Goal: Task Accomplishment & Management: Complete application form

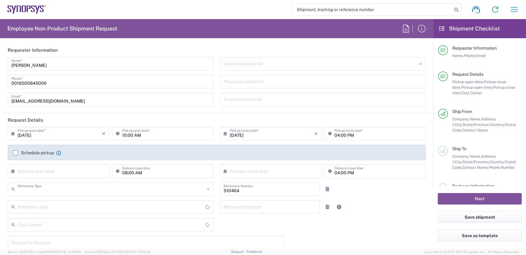
type input "Department"
type input "US01, SG, MSIP2, R&D 510464"
type input "United States"
type input "Delivered at Place"
type input "Oregon"
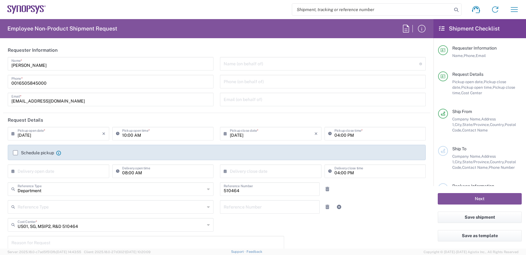
type input "United States"
type input "Hillsboro US03"
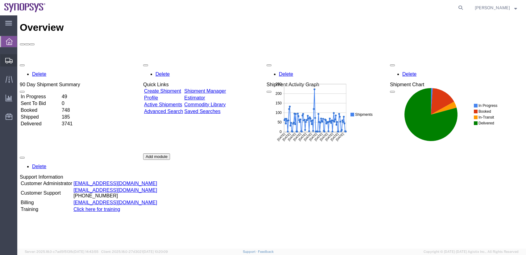
click at [3, 57] on div at bounding box center [8, 60] width 17 height 12
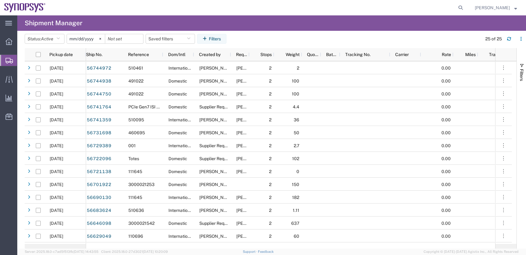
click at [0, 0] on span "Shipment Manager" at bounding box center [0, 0] width 0 height 0
click at [48, 42] on span "Active" at bounding box center [47, 39] width 12 height 6
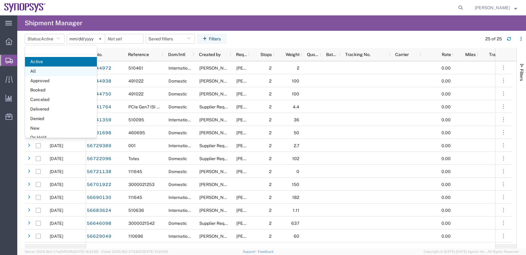
click at [32, 73] on span "All" at bounding box center [61, 72] width 72 height 10
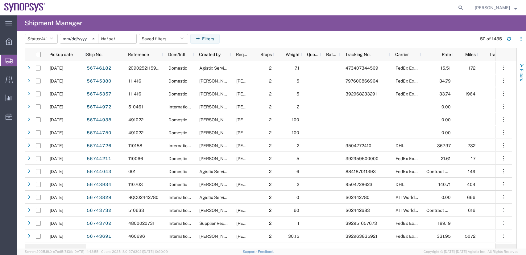
click at [521, 77] on span "Filters" at bounding box center [521, 75] width 5 height 12
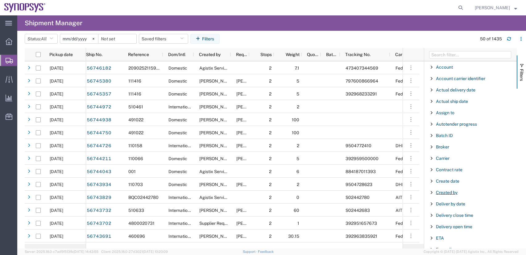
click at [451, 193] on span "Created by" at bounding box center [447, 192] width 22 height 5
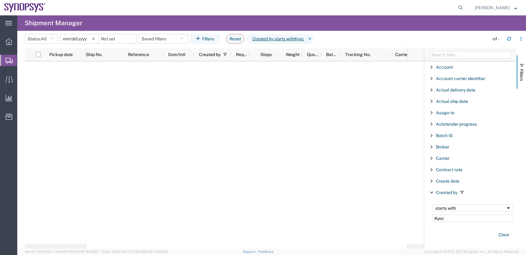
drag, startPoint x: 455, startPoint y: 220, endPoint x: 369, endPoint y: 216, distance: 85.3
click at [369, 216] on div "Pickup date Ship No. Reference Dom/Intl Created by Requested by Stops Weight Qu…" at bounding box center [275, 148] width 501 height 201
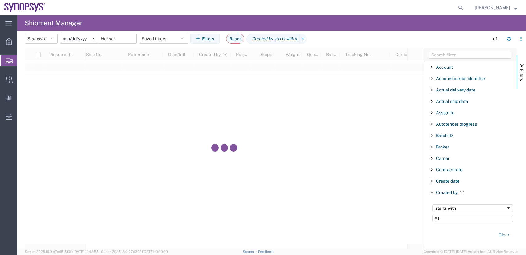
type input "ATD"
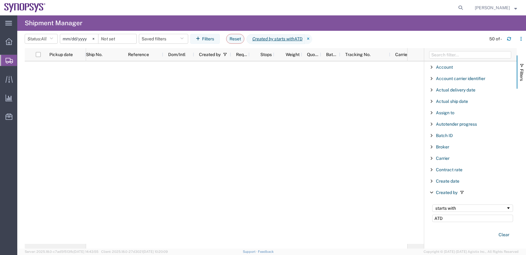
drag, startPoint x: 446, startPoint y: 217, endPoint x: 366, endPoint y: 200, distance: 81.3
click at [366, 200] on div "Pickup date Ship No. Reference Dom/Intl Created by Requested by Stops Weight Qu…" at bounding box center [275, 148] width 501 height 201
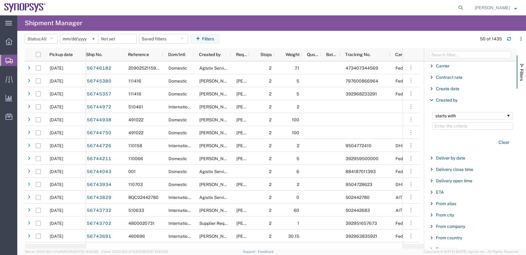
scroll to position [123, 0]
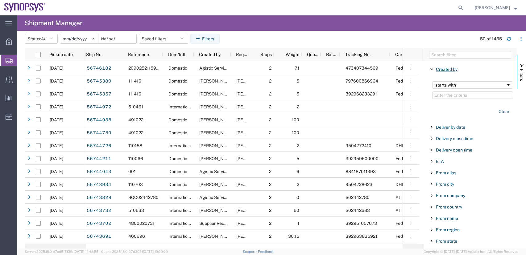
click at [446, 69] on span "Created by" at bounding box center [447, 69] width 22 height 5
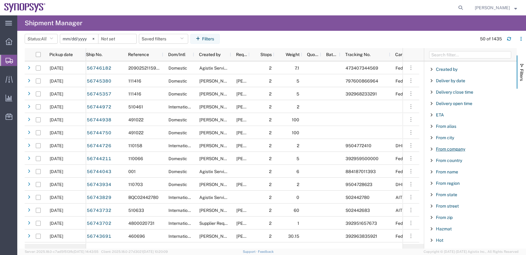
click at [459, 150] on span "From company" at bounding box center [450, 149] width 29 height 5
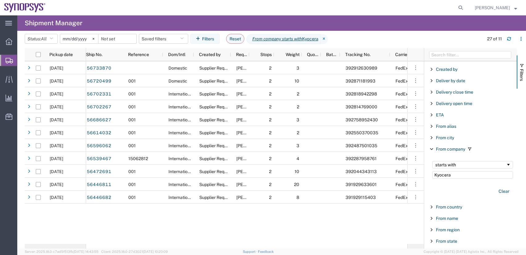
type input "Kyocera"
click at [77, 39] on input "2025-08-08" at bounding box center [79, 38] width 38 height 9
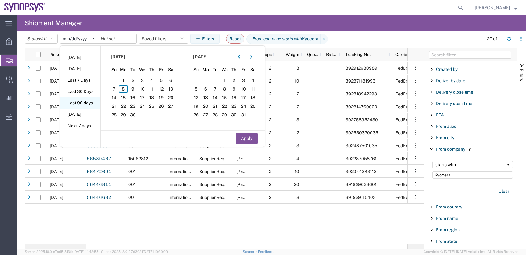
click at [85, 103] on li "Last 90 days" at bounding box center [80, 103] width 40 height 11
type input "2025-06-11"
type input "2025-09-08"
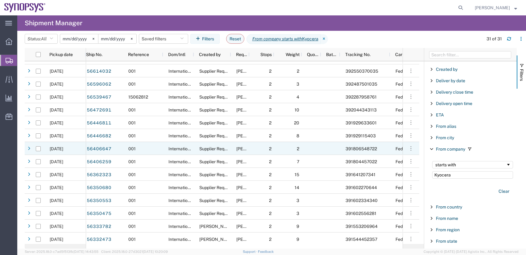
scroll to position [123, 0]
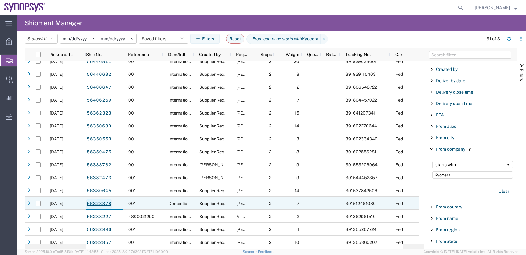
click at [102, 205] on link "56323378" at bounding box center [98, 204] width 25 height 10
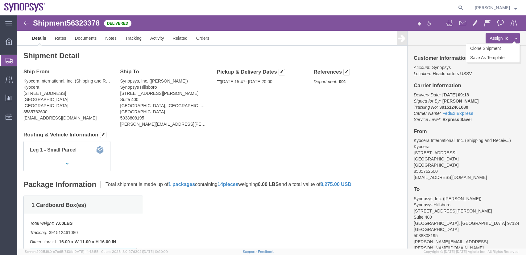
click button "Assign To"
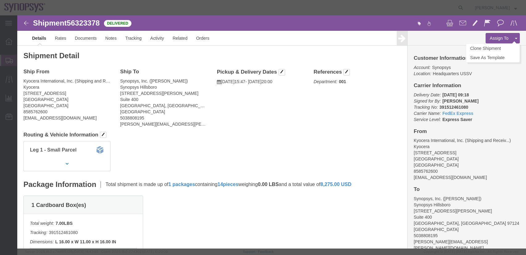
select select
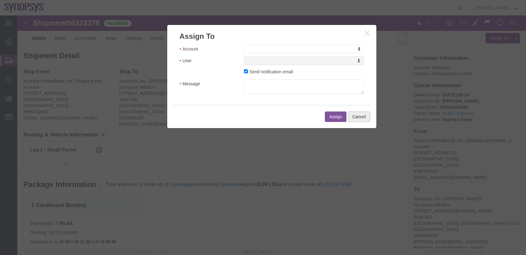
click button "Cancel"
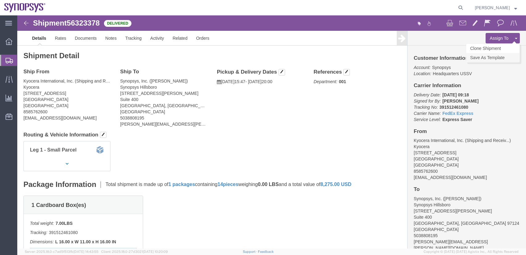
click link "Save As Template"
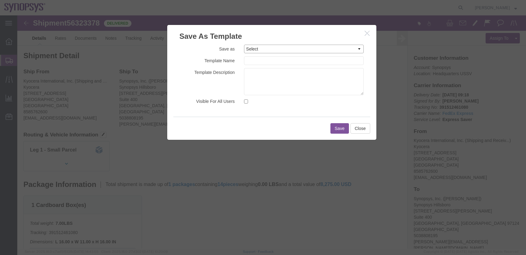
click select "Select Boards to EGR1 Promex Testing Template"
click label "Save as"
click input "text"
type input "Kyocera to US03"
click input "Visible For All Users"
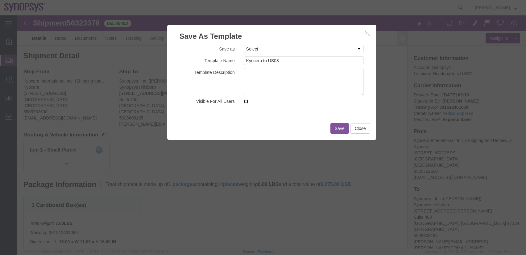
checkbox input "true"
click button "Save"
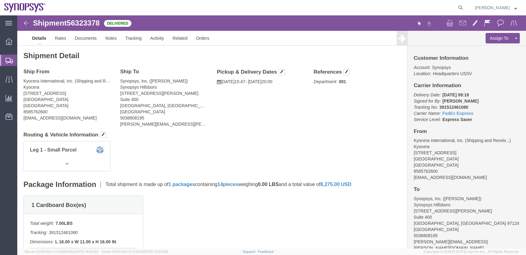
click icon
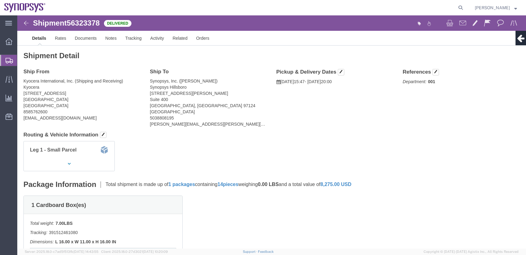
click img
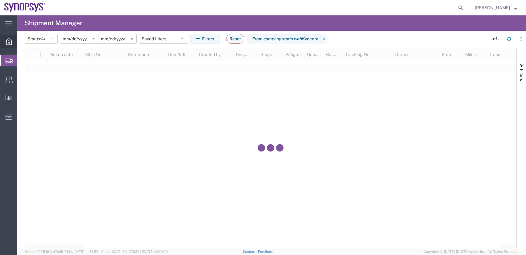
click at [10, 43] on icon at bounding box center [9, 41] width 7 height 7
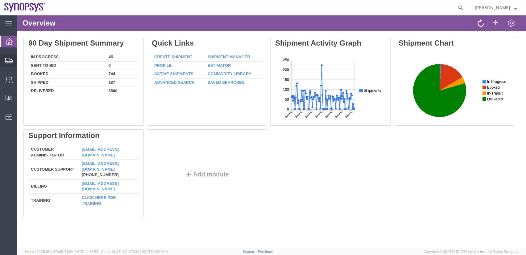
click at [21, 58] on span "Shipments" at bounding box center [19, 60] width 4 height 12
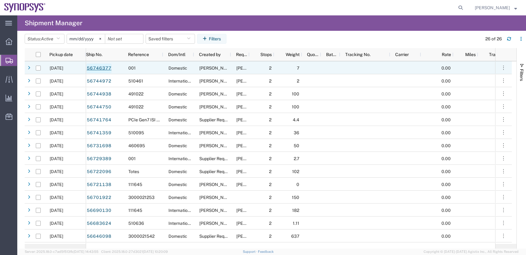
click at [105, 68] on link "56746377" at bounding box center [98, 69] width 25 height 10
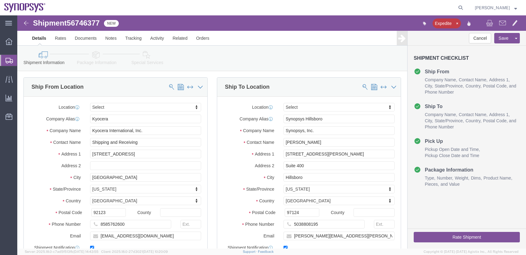
select select
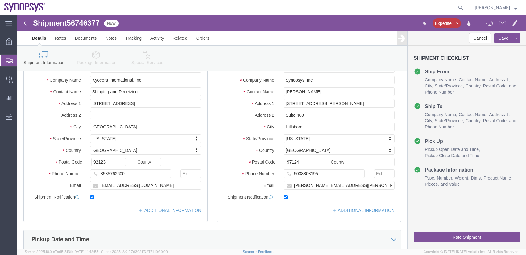
scroll to position [123, 0]
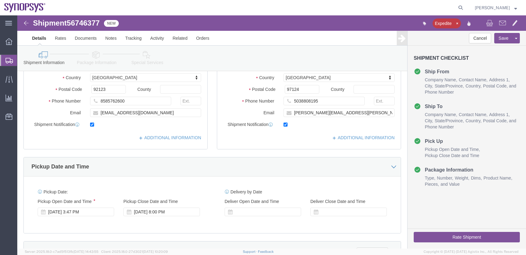
click button "Rate Shipment"
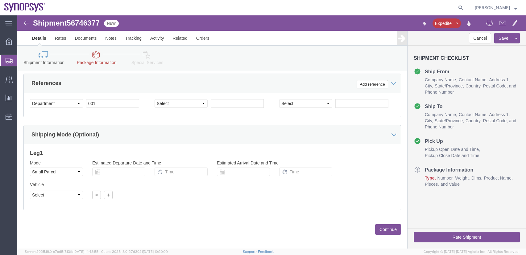
scroll to position [322, 0]
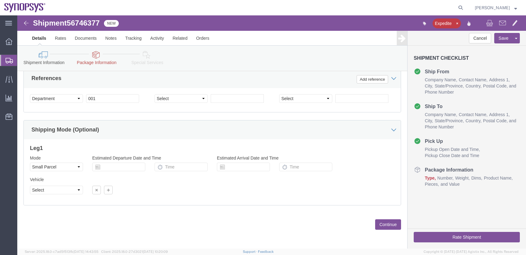
click button "Continue"
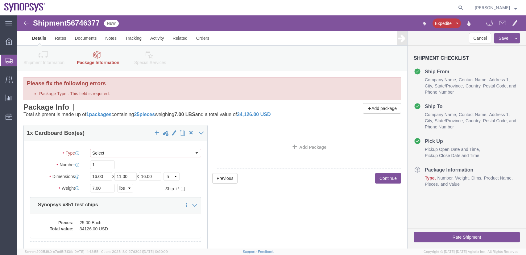
click select "Select Envelope Large Box Medium Box PAK Rack Small Box Tube Your Packaging"
select select "YRPK"
click select "Select Envelope Large Box Medium Box PAK Rack Small Box Tube Your Packaging"
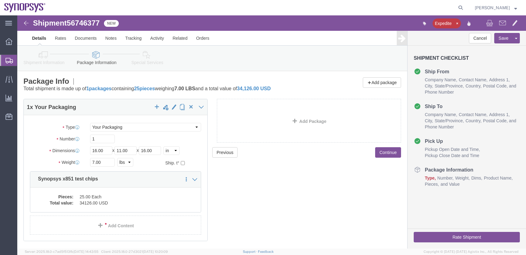
click button "Rate Shipment"
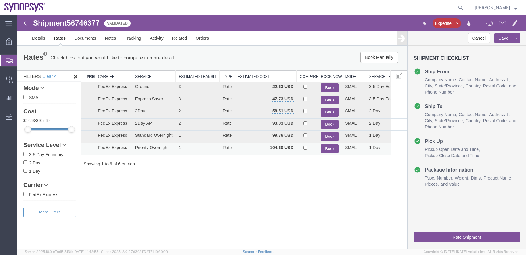
click at [335, 149] on button "Book" at bounding box center [330, 149] width 18 height 9
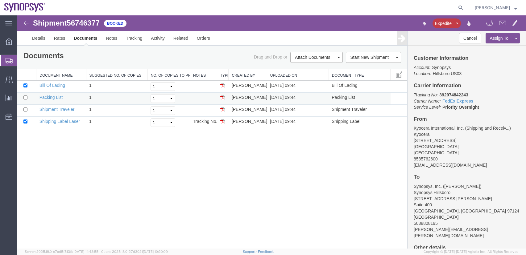
click at [222, 99] on img at bounding box center [222, 97] width 5 height 5
click at [24, 97] on input "checkbox" at bounding box center [25, 98] width 4 height 4
checkbox input "true"
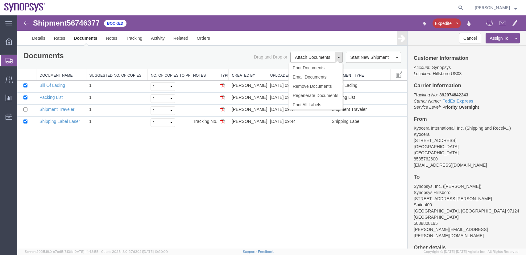
click at [340, 59] on button at bounding box center [339, 57] width 8 height 11
click at [323, 79] on link "Email Documents" at bounding box center [316, 77] width 54 height 9
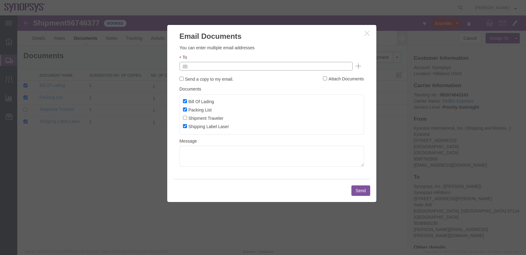
click at [214, 67] on input "text" at bounding box center [224, 66] width 72 height 8
type input "an"
drag, startPoint x: 210, startPoint y: 67, endPoint x: 193, endPoint y: 66, distance: 17.6
paste input "angie.deberry@kyocera.com"
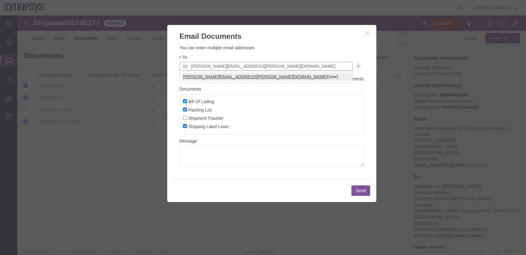
type input "angie.deberry@kyocera.com"
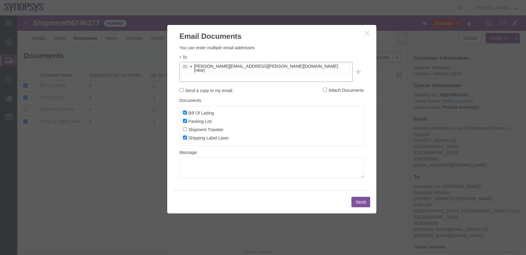
paste input "amanda.burns@kyocera.com"
type input "amanda.burns@kyocera.com"
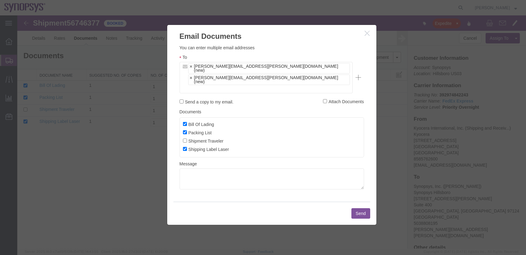
click at [365, 209] on button "Send" at bounding box center [360, 214] width 19 height 10
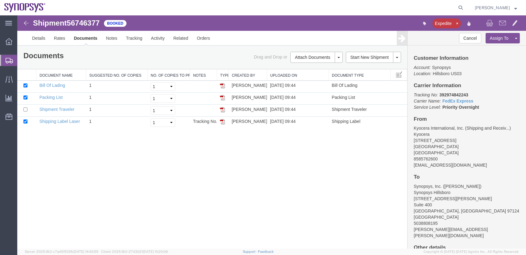
drag, startPoint x: 225, startPoint y: 123, endPoint x: 251, endPoint y: 242, distance: 121.0
click at [225, 123] on img at bounding box center [222, 121] width 5 height 5
click at [196, 121] on td "Tracking No.: 392974842243" at bounding box center [203, 123] width 27 height 12
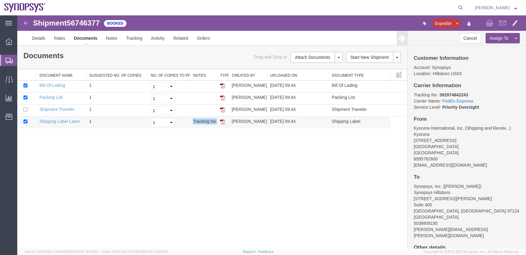
copy td "Tracking No.: 392974842243"
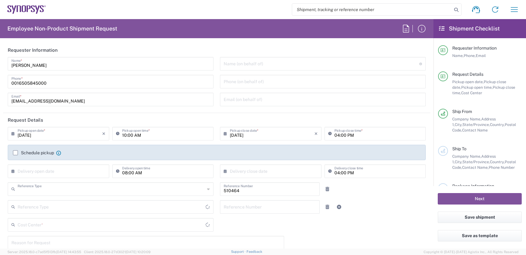
type input "Department"
type input "Delivered at Place"
type input "US01, SG, MSIP2, R&D 510464"
type input "[US_STATE]"
type input "[GEOGRAPHIC_DATA]"
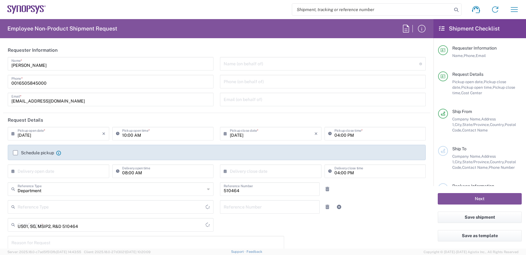
type input "[GEOGRAPHIC_DATA]"
type input "Hillsboro US03"
click at [517, 10] on icon "button" at bounding box center [514, 10] width 10 height 10
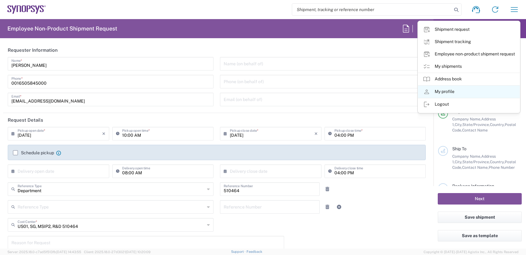
click at [448, 91] on link "My profile" at bounding box center [469, 92] width 102 height 12
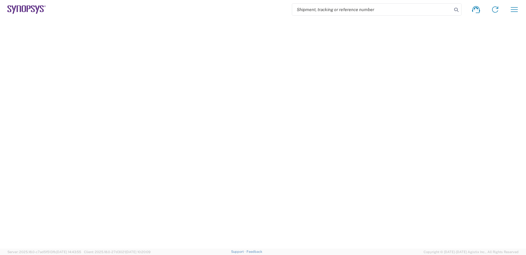
select select "OR"
select select "US"
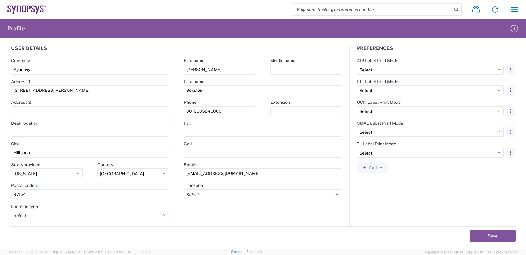
drag, startPoint x: 224, startPoint y: 112, endPoint x: 12, endPoint y: 37, distance: 224.4
click at [118, 80] on div "User details Company Synopsys Address 1 2025 NE Cornelius Pass Rd Address 2 Des…" at bounding box center [263, 136] width 519 height 181
type input "503 880 8195"
click at [489, 234] on button "Save" at bounding box center [493, 236] width 46 height 12
click at [516, 30] on icon "button" at bounding box center [514, 29] width 10 height 10
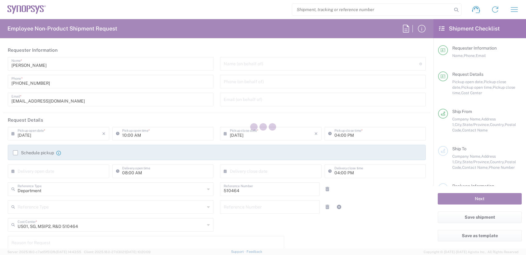
type input "Oregon"
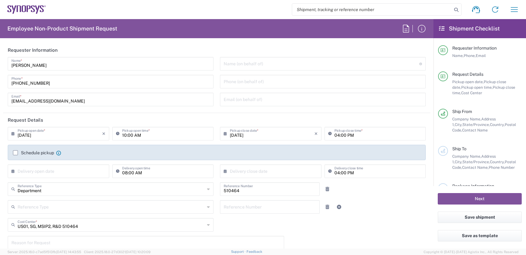
click at [406, 27] on icon at bounding box center [406, 29] width 10 height 10
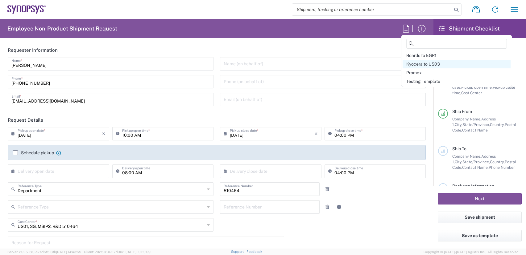
click at [415, 66] on span "Kyocera to US03" at bounding box center [423, 64] width 34 height 5
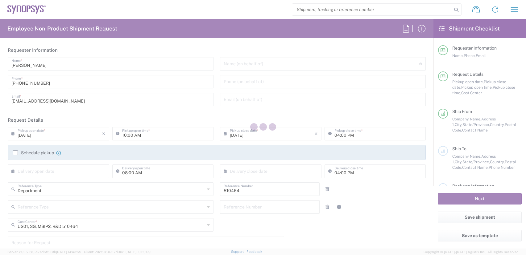
type input "ROGER HERNANDEZ"
type input "8585762600"
type input "scshippingreceiving@kyocera.com"
type input "03:47 PM"
type input "08:00 PM"
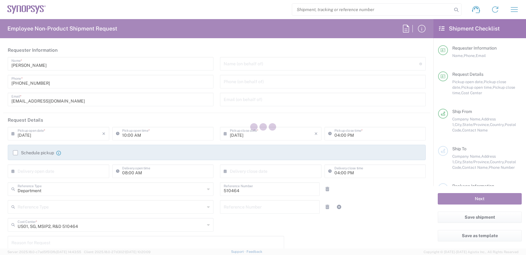
type input "001"
type input "Kyocera International, Inc."
type input "8611 Balboa Avenue"
type input "San Diego"
type input "California"
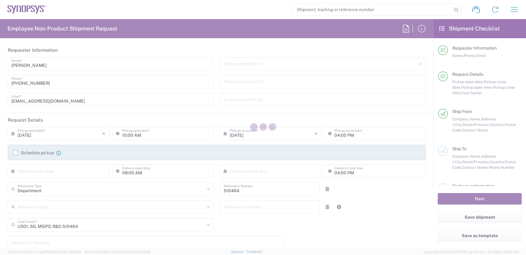
type input "92123"
type input "Shipping and Receiving"
type input "8585762600"
type input "scshippingreceiving@kyocera.com"
type input "Synopsys, Inc."
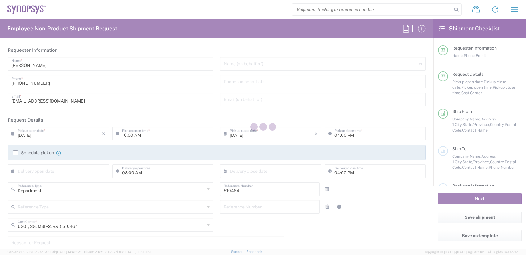
type input "2025 Ne Cornelius Pass Rd"
type input "Suite 400"
type input "Hillsboro"
type input "Oregon"
type input "97124"
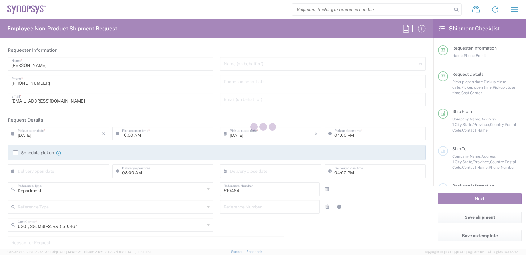
type input "Eric Beilstein"
type input "5038808195"
type input "eric.beilstein@synopsys.com"
type input "Transportation 001"
type input "Cardboard Box(es)"
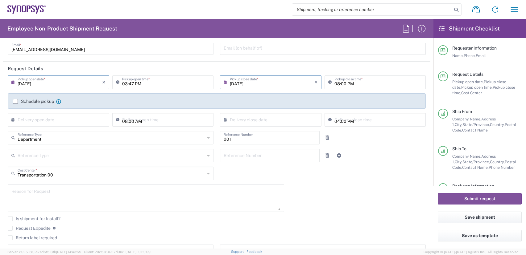
scroll to position [123, 0]
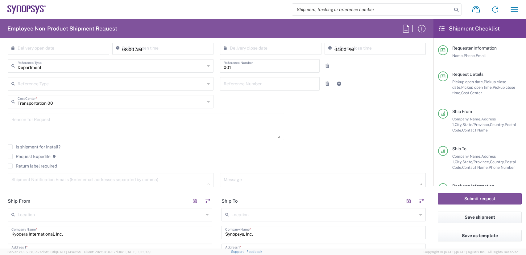
click at [10, 158] on label "Request Expedite" at bounding box center [29, 156] width 43 height 5
click at [10, 157] on input "Request Expedite" at bounding box center [10, 157] width 0 height 0
click at [81, 122] on textarea at bounding box center [145, 127] width 269 height 24
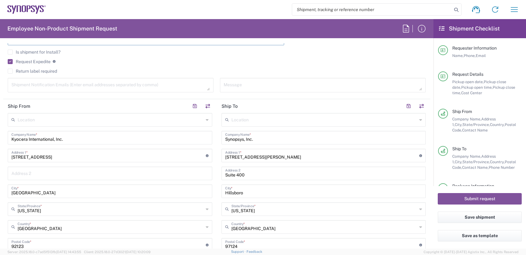
scroll to position [93, 0]
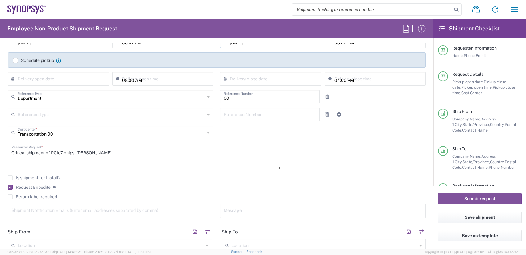
click at [75, 152] on textarea "Critical shipment of PCIe7 chips - Eric Beilstein" at bounding box center [145, 158] width 269 height 24
click at [114, 153] on textarea "Critical shipment of PCIe7 chips, Priority Overnight, please - Eric Beilstein" at bounding box center [145, 158] width 269 height 24
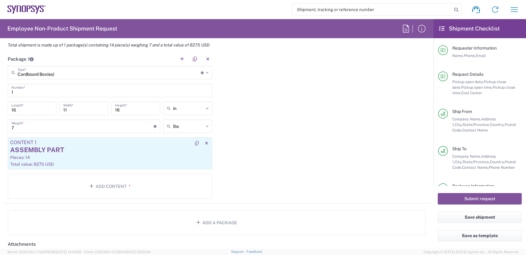
scroll to position [555, 0]
type textarea "Critical shipment of PCIe7 chips, Priority Overnight please - Eric Beilstein"
click at [169, 159] on div "Pieces: 14" at bounding box center [110, 158] width 200 height 6
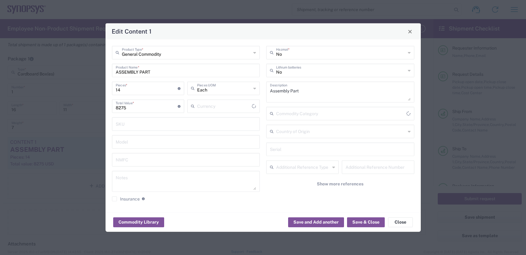
type input "US Dollar"
click at [73, 83] on div "Edit Content 1 General Commodity Product Type * ASSEMBLY PART Product Name * 14…" at bounding box center [263, 127] width 526 height 255
drag, startPoint x: 131, startPoint y: 90, endPoint x: 6, endPoint y: 55, distance: 129.2
click at [61, 72] on div "Edit Content 1 General Commodity Product Type * ASSEMBLY PART Product Name * 14…" at bounding box center [263, 127] width 526 height 255
type input "2"
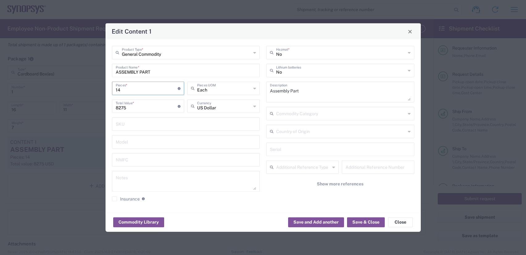
type input "1182.14"
type input "25"
type input "14776.75"
type input "25"
drag, startPoint x: 139, startPoint y: 108, endPoint x: 34, endPoint y: 66, distance: 112.8
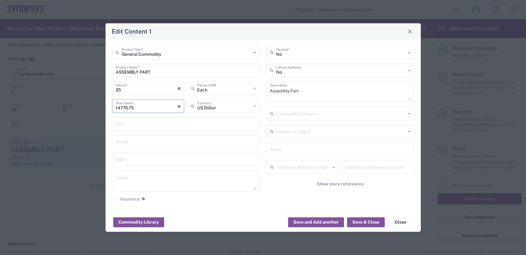
click at [83, 85] on div "Edit Content 1 General Commodity Product Type * ASSEMBLY PART Product Name * 25…" at bounding box center [263, 127] width 526 height 255
paste input "34126.00"
type input "34126.00"
drag, startPoint x: 156, startPoint y: 73, endPoint x: 97, endPoint y: 72, distance: 58.3
click at [97, 72] on div "Edit Content 1 General Commodity Product Type * ASSEMBLY PART Product Name * 25…" at bounding box center [263, 127] width 526 height 255
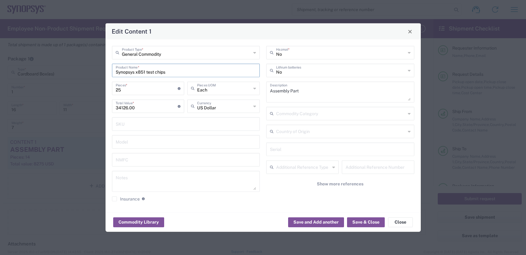
type input "Synopsys x851 test chips"
drag, startPoint x: 307, startPoint y: 92, endPoint x: 231, endPoint y: 38, distance: 93.2
click at [267, 79] on div "No Hazmat * No Lithium batteries Assembly Part Description Commodity Category C…" at bounding box center [340, 126] width 155 height 160
click at [367, 224] on button "Save & Close" at bounding box center [366, 223] width 38 height 10
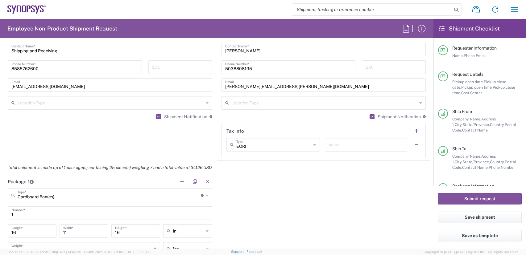
scroll to position [432, 0]
click at [460, 196] on button "Submit request" at bounding box center [480, 198] width 84 height 11
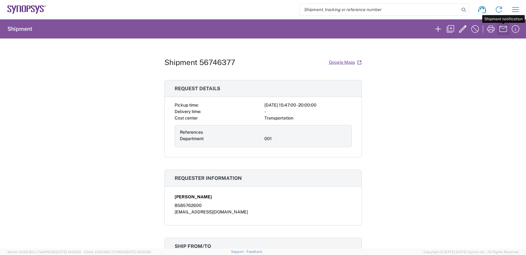
click at [503, 27] on icon "button" at bounding box center [503, 29] width 10 height 10
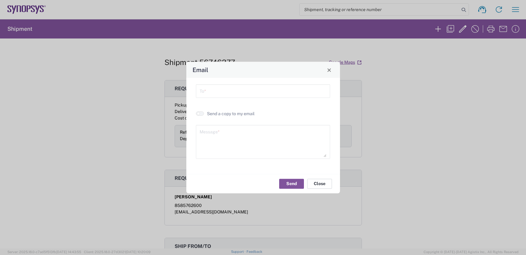
click at [324, 186] on button "Close" at bounding box center [319, 184] width 25 height 10
